Goal: Task Accomplishment & Management: Complete application form

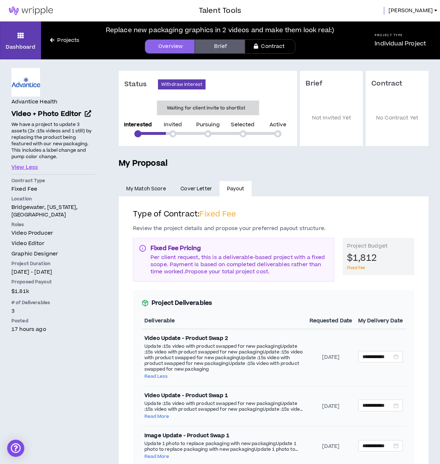
scroll to position [234, 0]
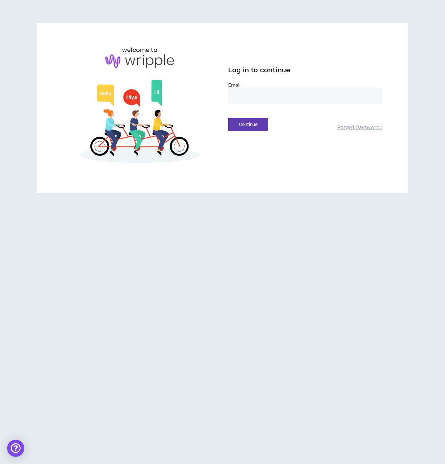
type input "**********"
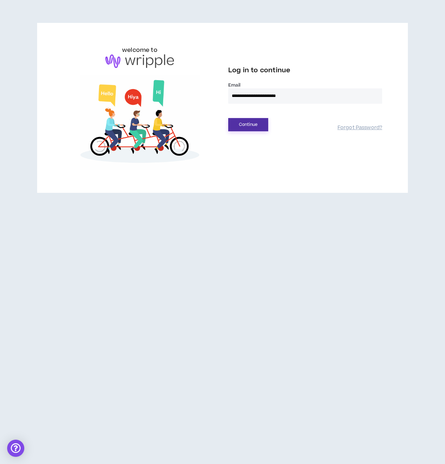
click at [247, 123] on button "Continue" at bounding box center [248, 124] width 40 height 13
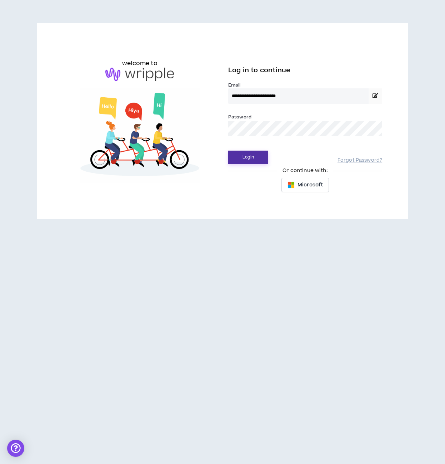
click at [251, 158] on button "Login" at bounding box center [248, 156] width 40 height 13
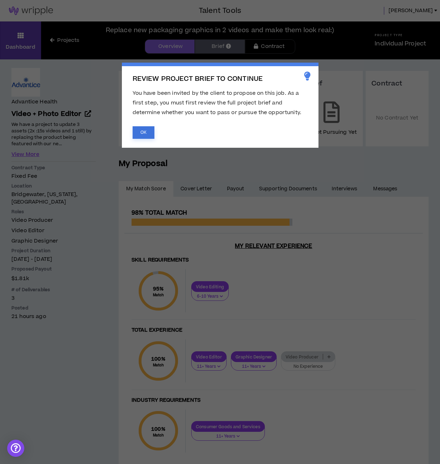
click at [143, 130] on button "OK" at bounding box center [144, 132] width 22 height 13
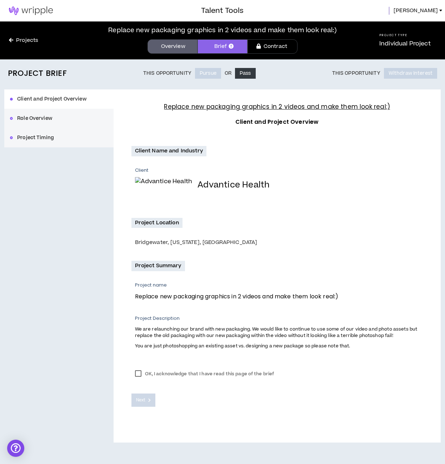
click at [137, 374] on label "OK, I acknowledge that I have read this page of the brief" at bounding box center [205, 373] width 147 height 11
click at [139, 401] on span "Next" at bounding box center [140, 399] width 9 height 7
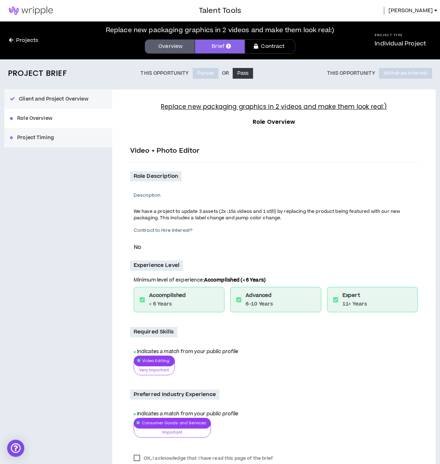
scroll to position [70, 0]
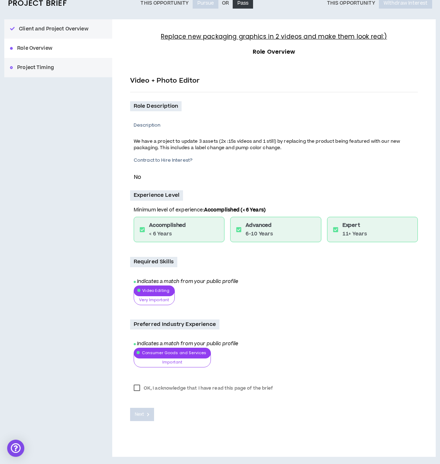
click at [135, 387] on label "OK, I acknowledge that I have read this page of the brief" at bounding box center [203, 387] width 147 height 11
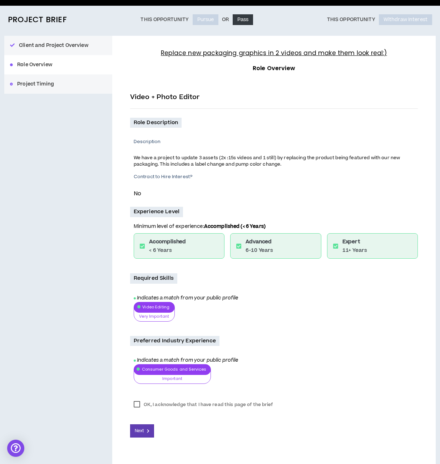
scroll to position [54, 0]
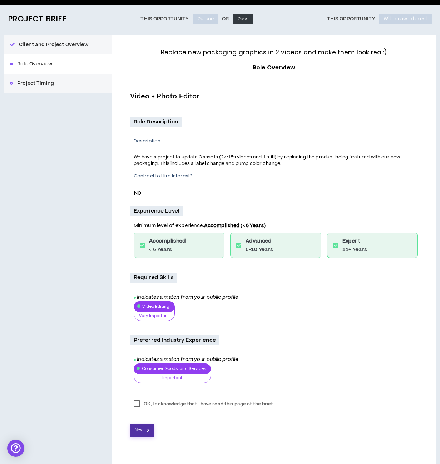
click at [142, 430] on span "Next" at bounding box center [139, 429] width 9 height 7
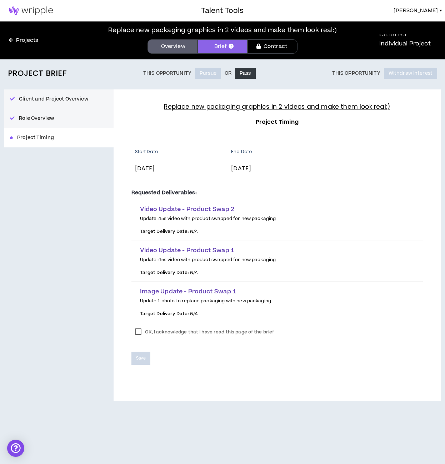
click at [136, 330] on label "OK, I acknowledge that I have read this page of the brief" at bounding box center [205, 331] width 147 height 11
click at [138, 356] on span "Save" at bounding box center [141, 358] width 10 height 7
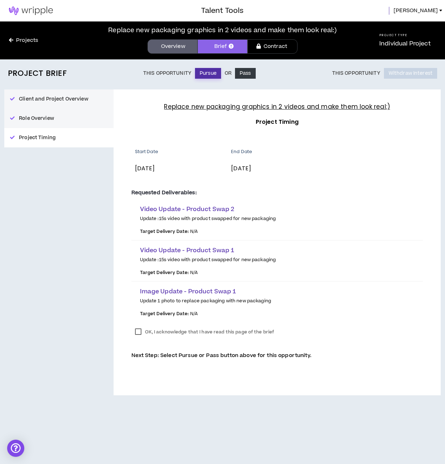
click at [203, 72] on button "Pursue" at bounding box center [208, 73] width 26 height 11
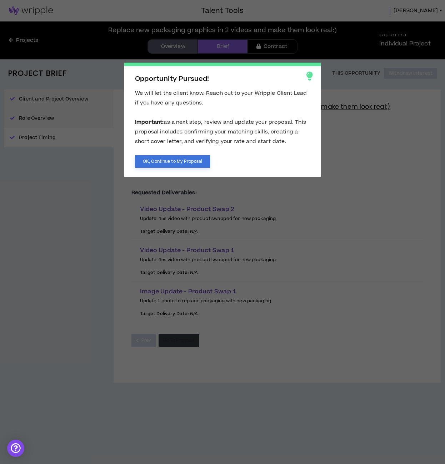
click at [189, 164] on button "OK, Continue to My Proposal" at bounding box center [172, 161] width 75 height 13
